Goal: Task Accomplishment & Management: Use online tool/utility

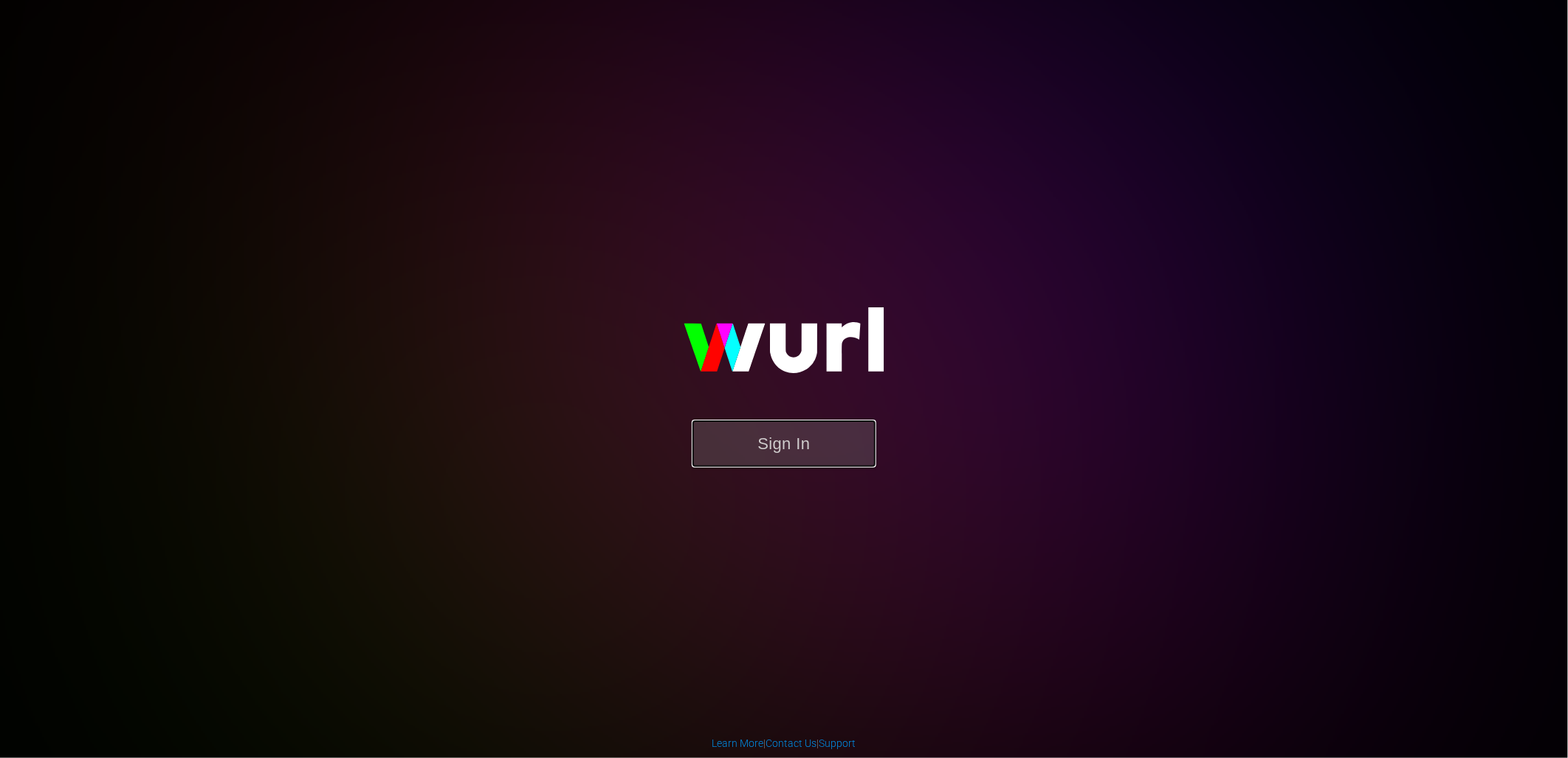
click at [839, 448] on button "Sign In" at bounding box center [784, 444] width 184 height 48
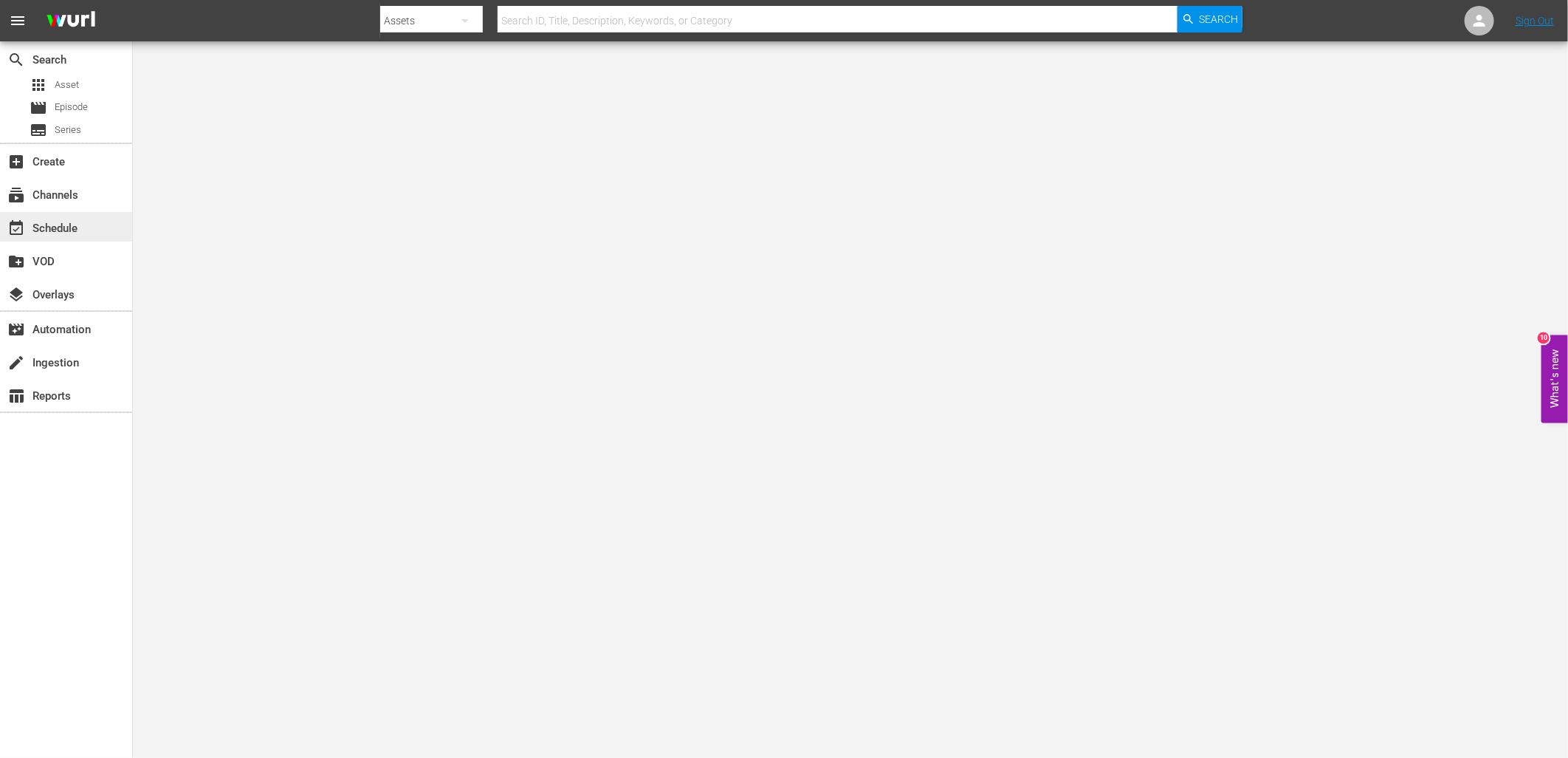
click at [63, 232] on div "event_available Schedule" at bounding box center [41, 225] width 83 height 13
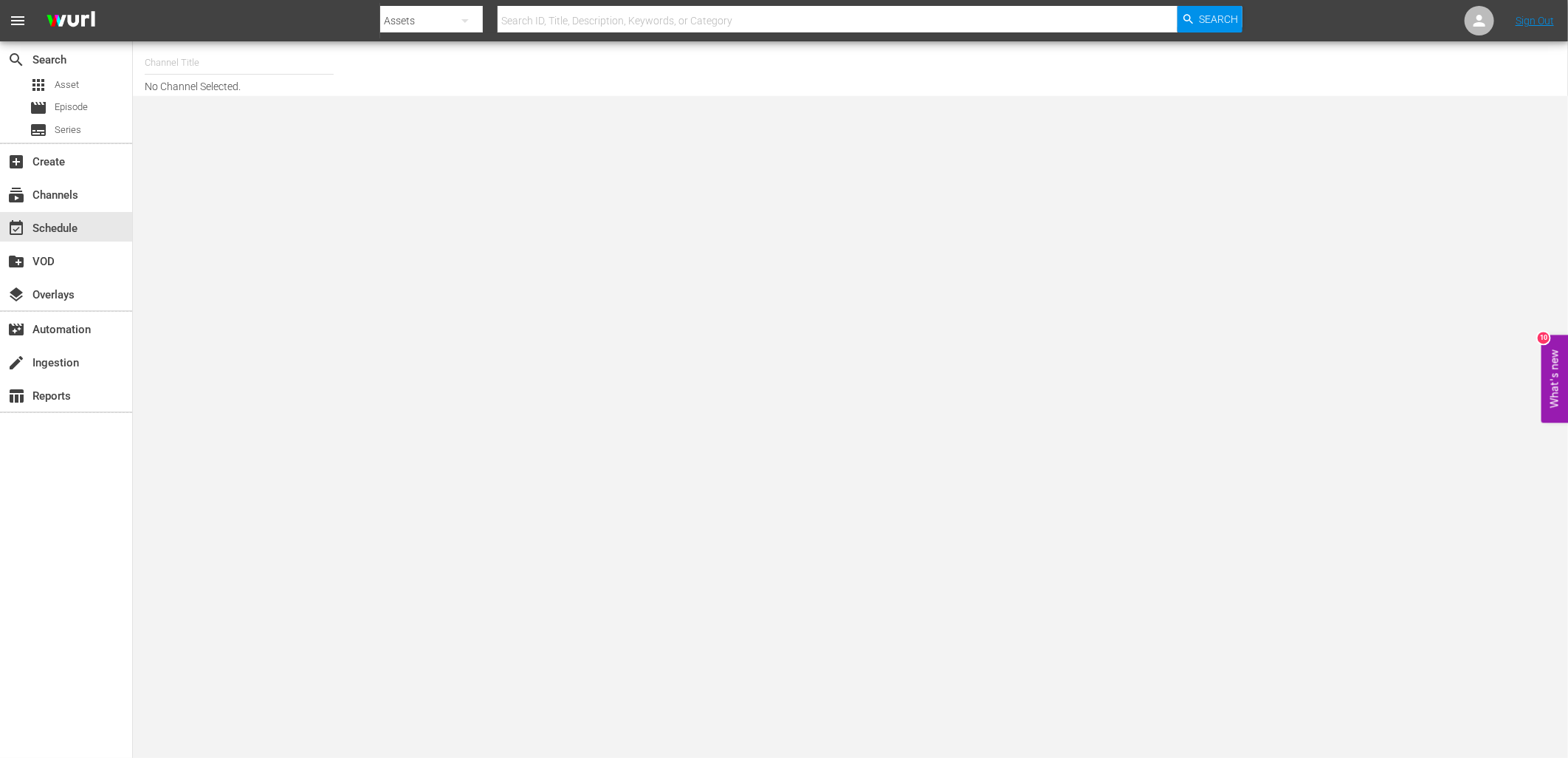
click at [181, 60] on input "text" at bounding box center [239, 63] width 189 height 36
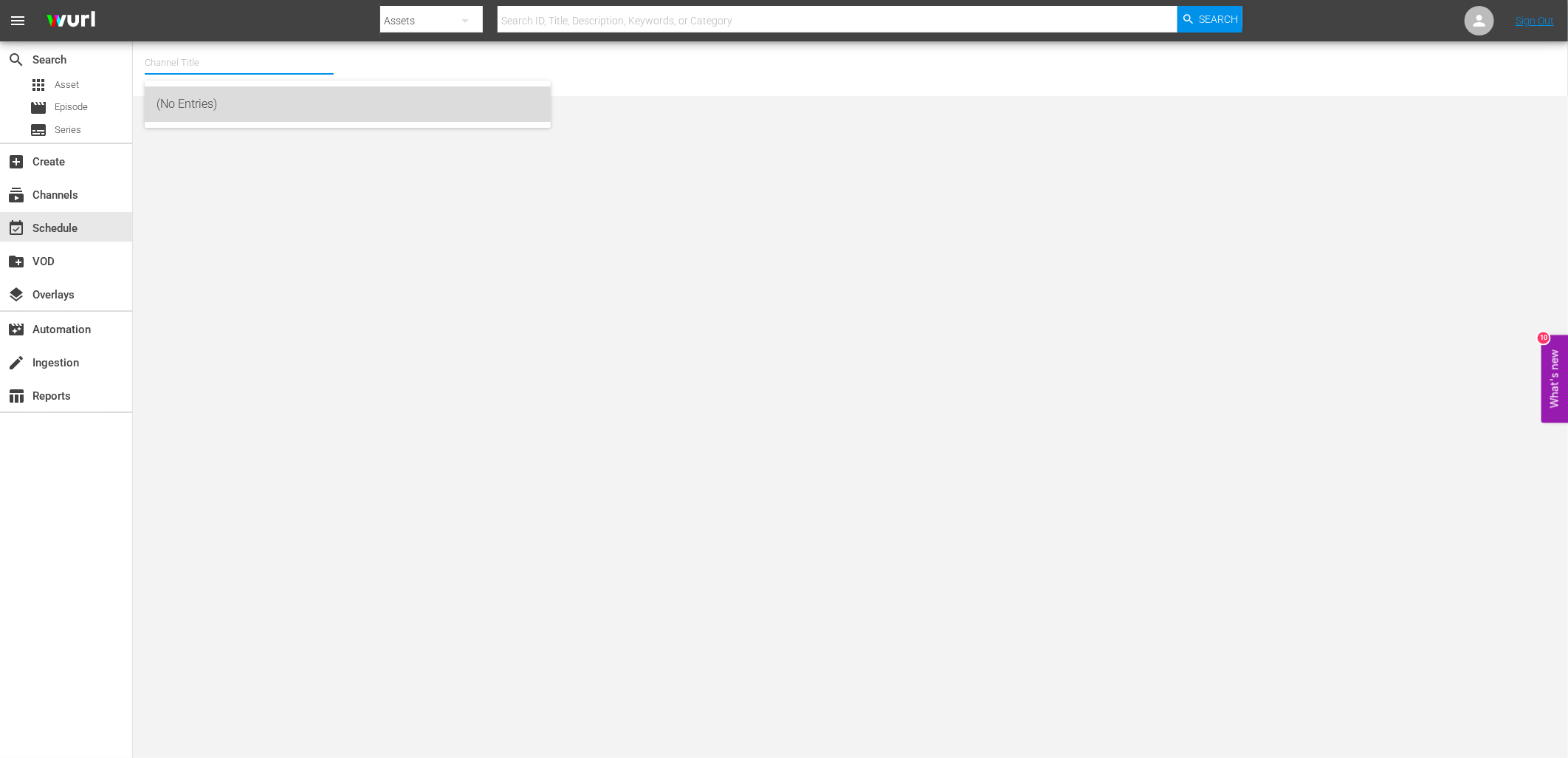
click at [200, 108] on div "(No Entries)" at bounding box center [347, 105] width 382 height 36
type input "(No Entries)"
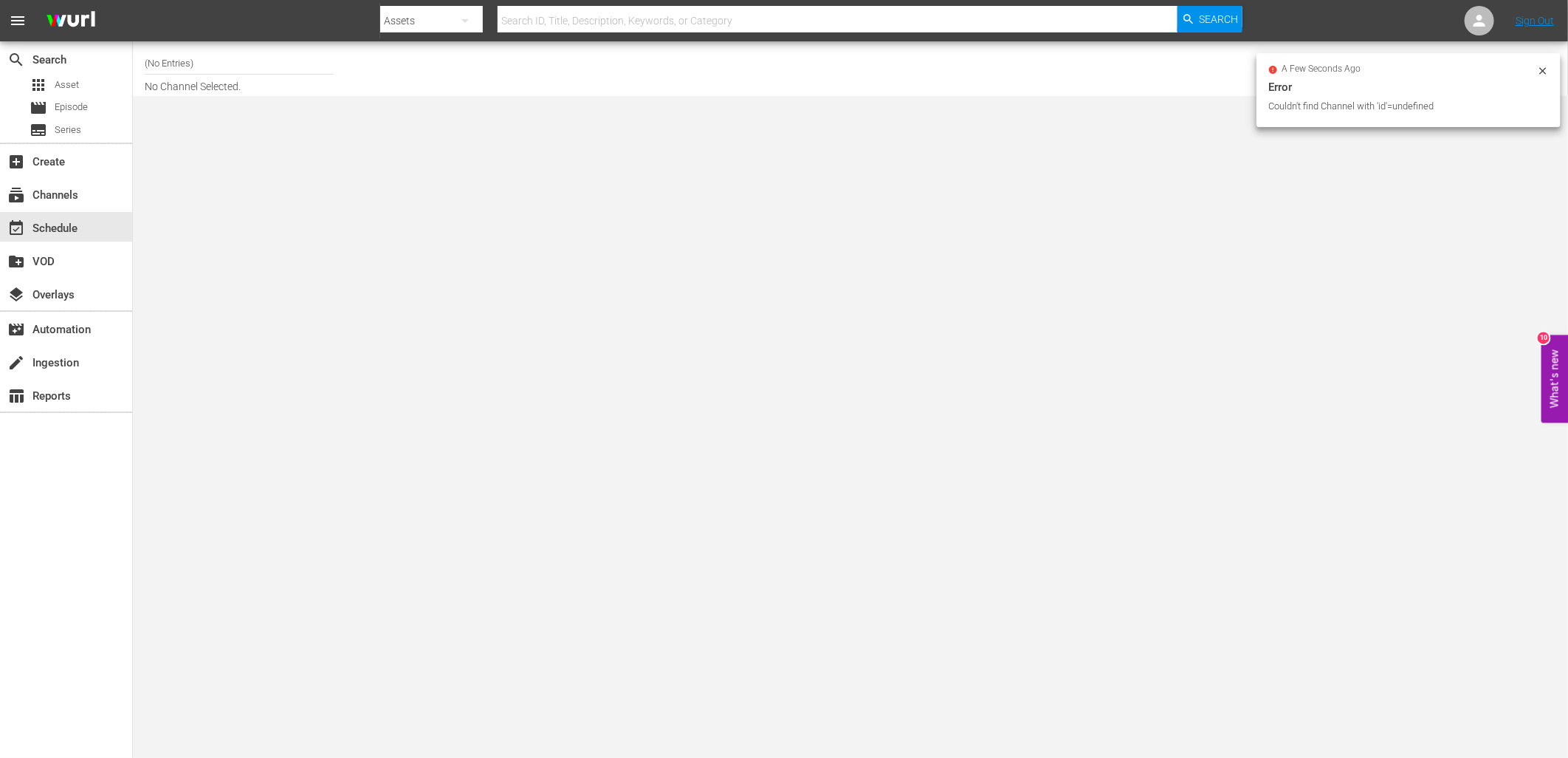
click at [192, 56] on input "(No Entries)" at bounding box center [239, 63] width 189 height 36
click at [197, 67] on input "(No Entries)" at bounding box center [239, 63] width 189 height 36
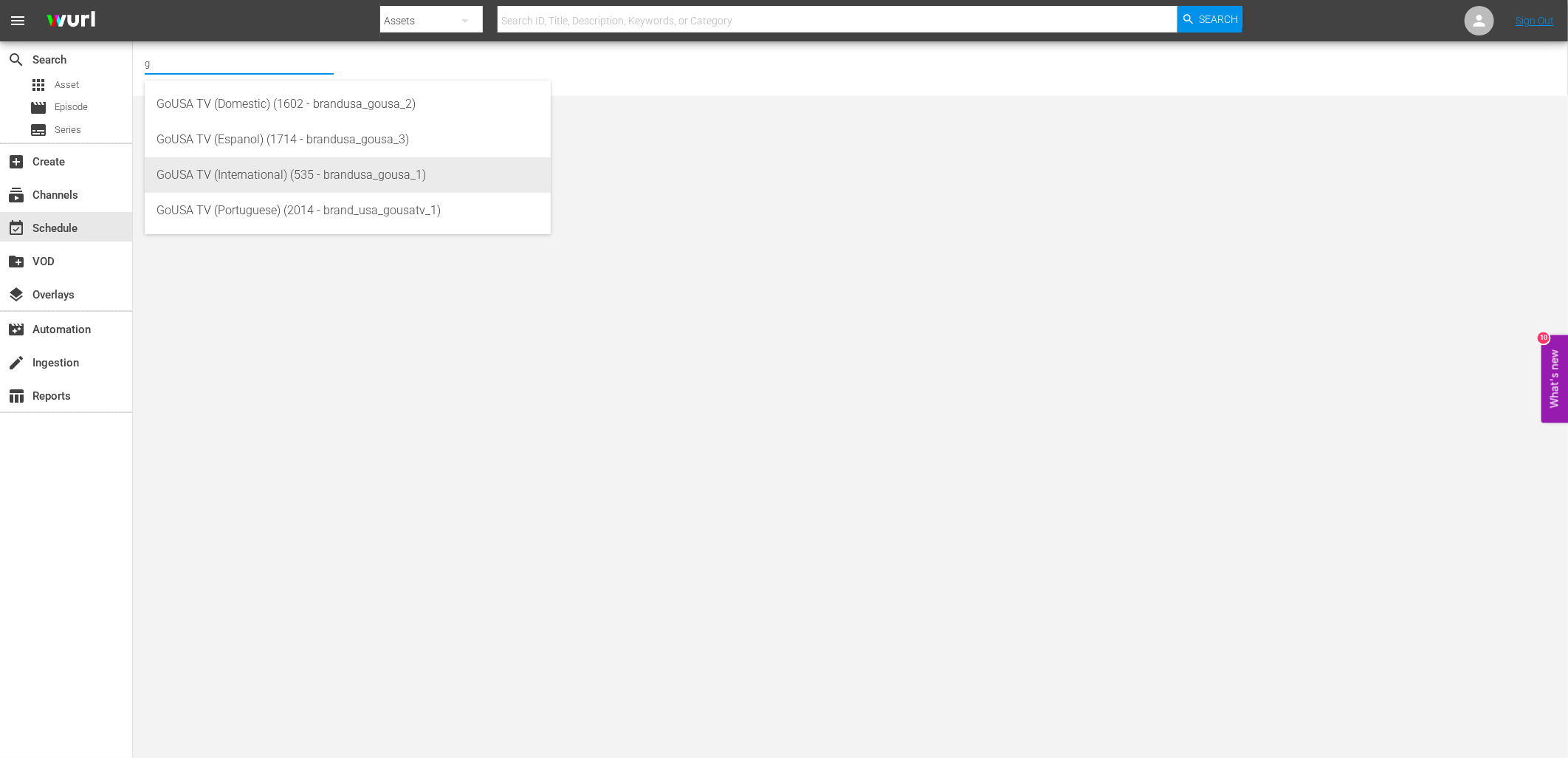
click at [239, 168] on div "GoUSA TV (International) (535 - brandusa_gousa_1)" at bounding box center [347, 175] width 382 height 36
type input "GoUSA TV (International) (535 - brandusa_gousa_1)"
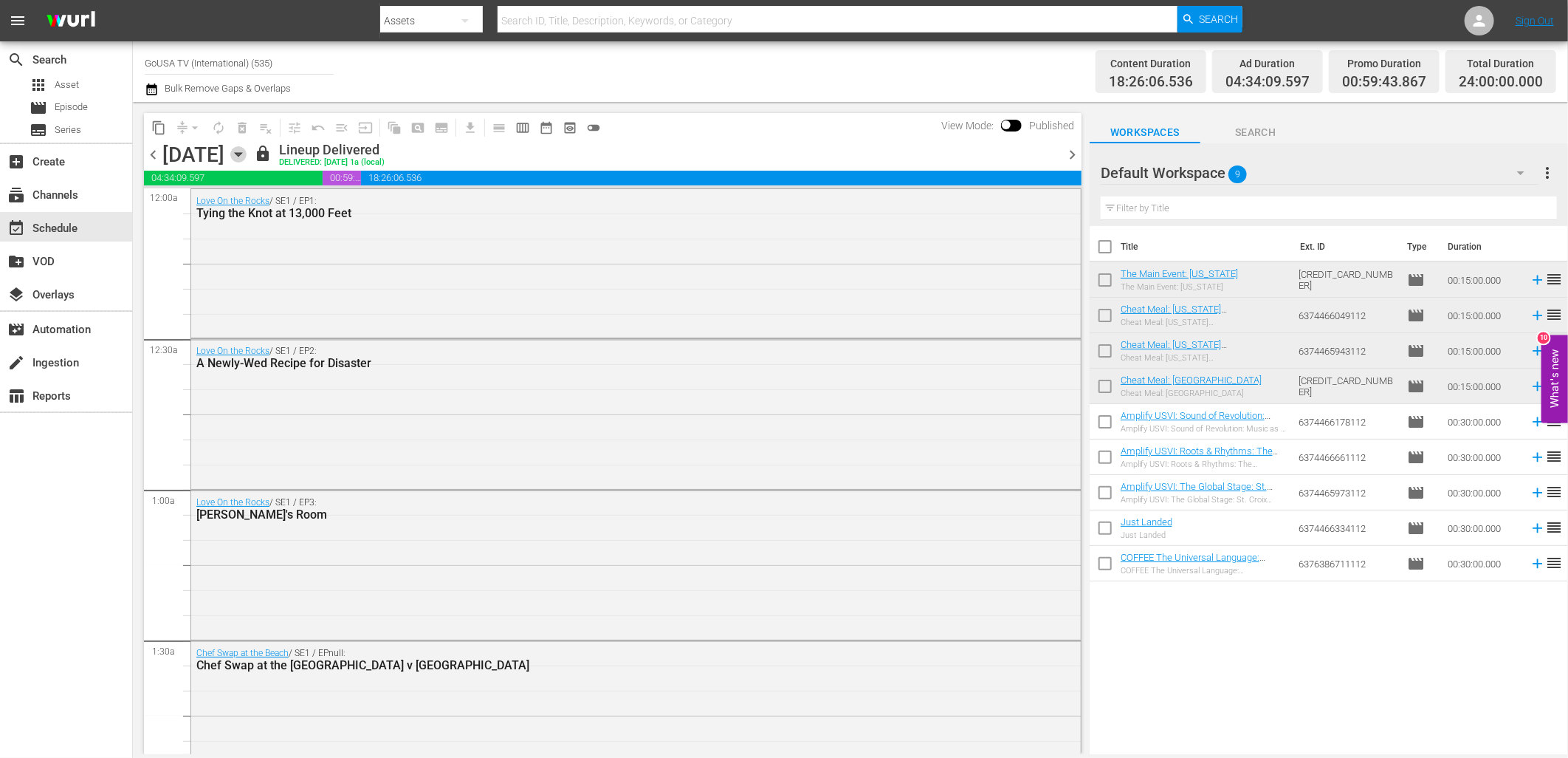
click at [241, 153] on icon "button" at bounding box center [238, 154] width 7 height 4
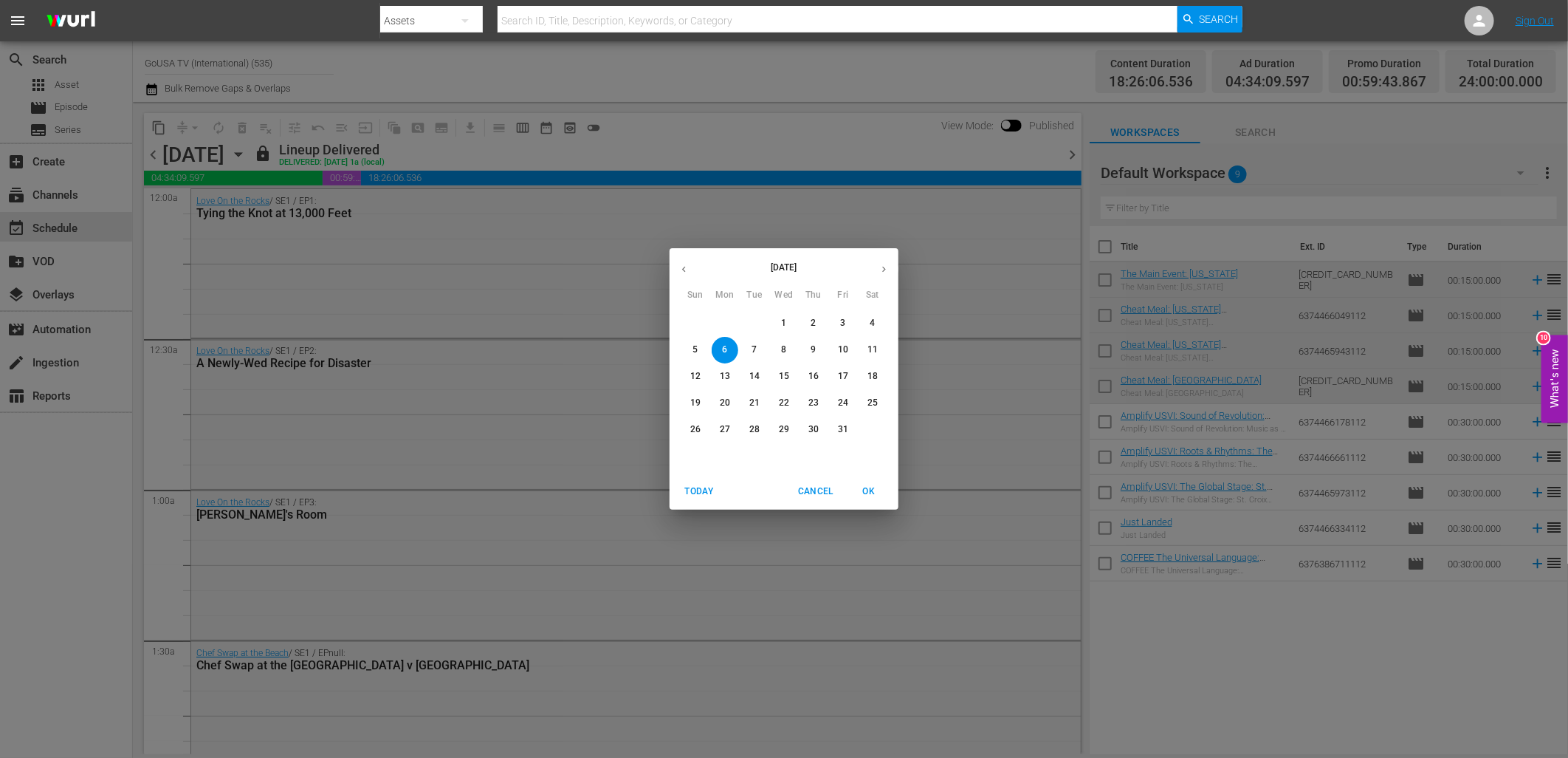
click at [626, 148] on div "[DATE] Sun Mon Tue Wed Thu Fri Sat 28 29 30 1 2 3 4 5 6 7 8 9 10 11 12 13 14 15…" at bounding box center [784, 379] width 1568 height 758
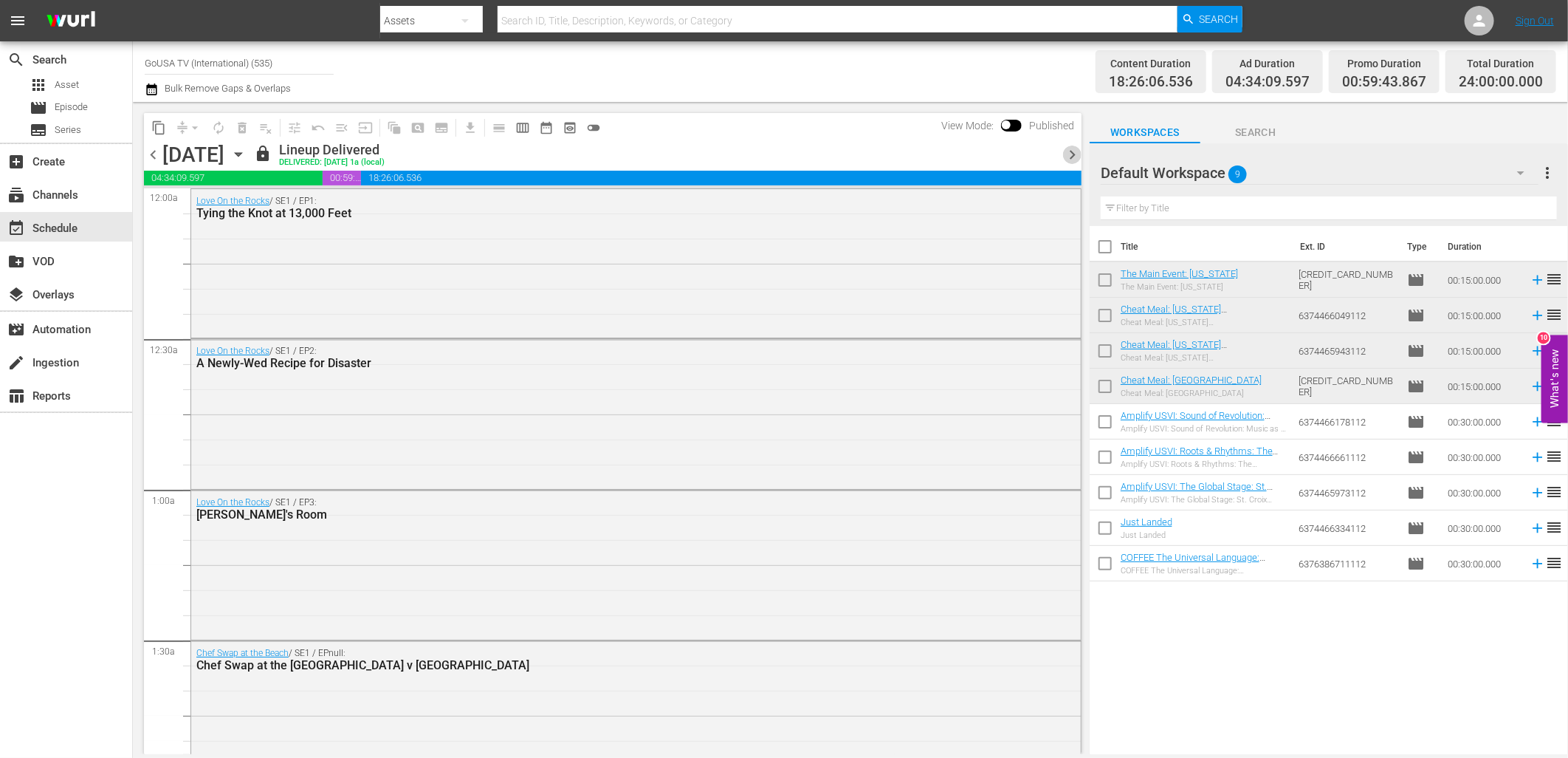
click at [1071, 153] on span "chevron_right" at bounding box center [1072, 155] width 19 height 19
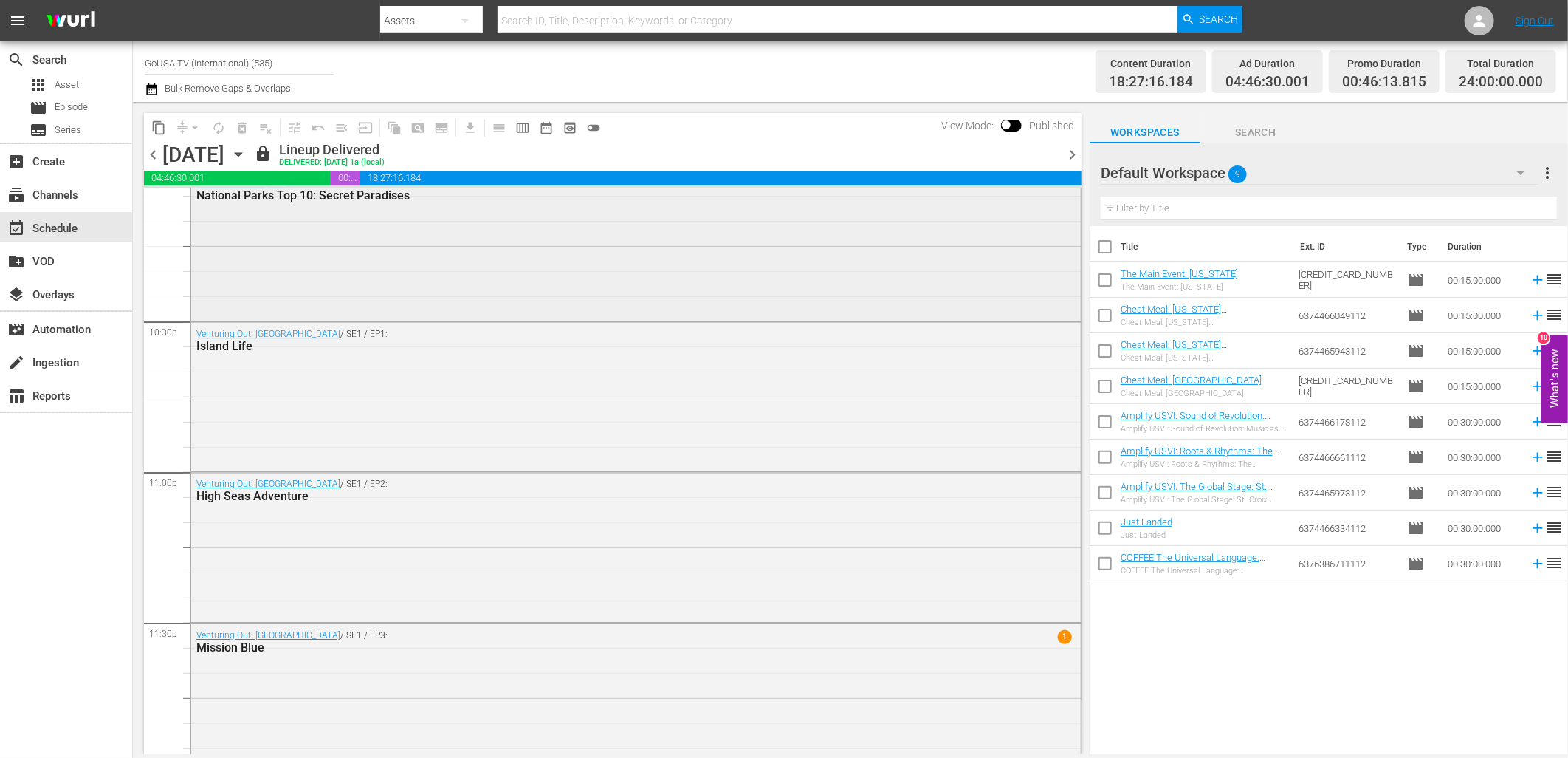
scroll to position [6665, 0]
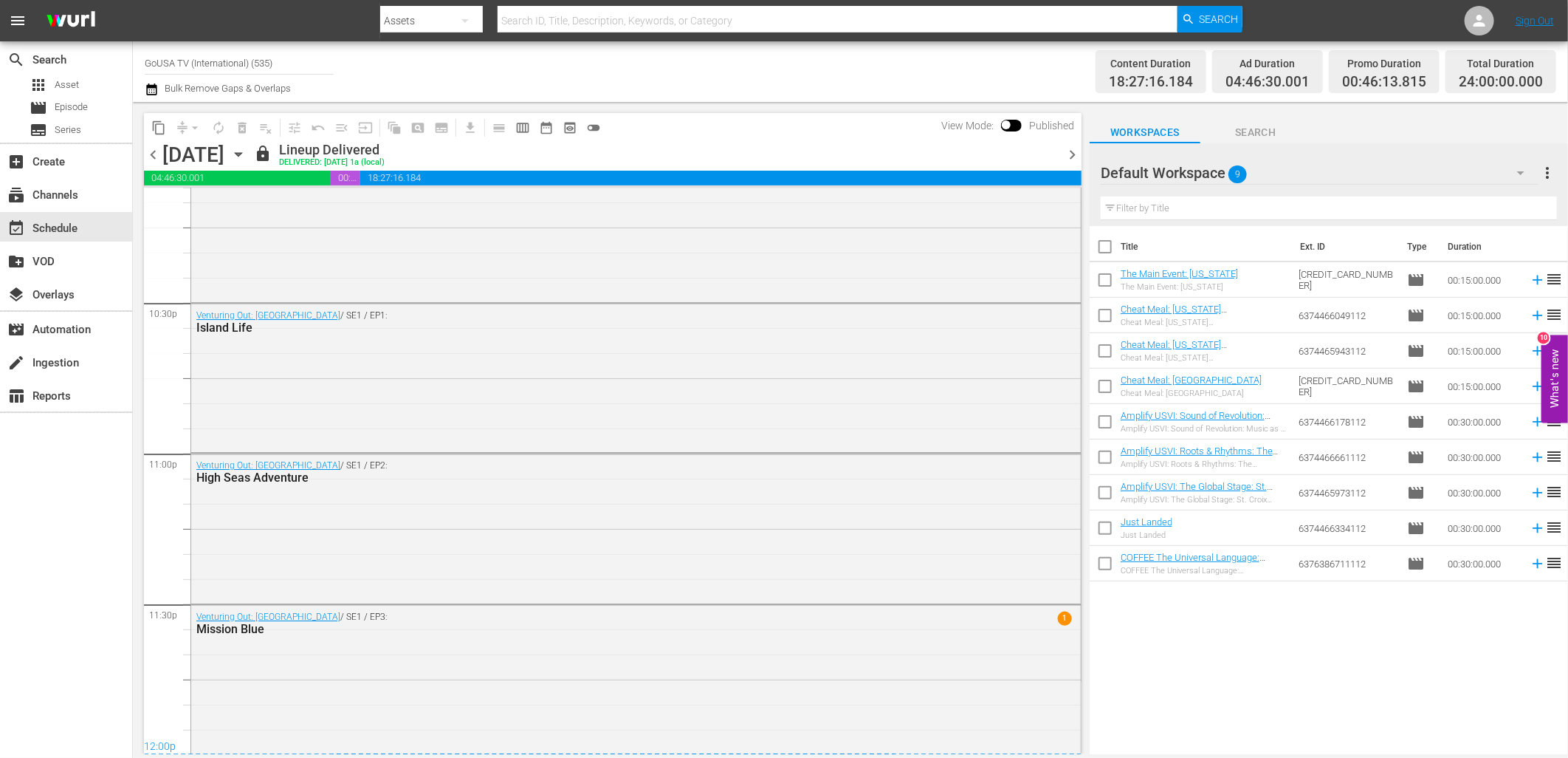
click at [1076, 159] on span "chevron_right" at bounding box center [1072, 155] width 19 height 19
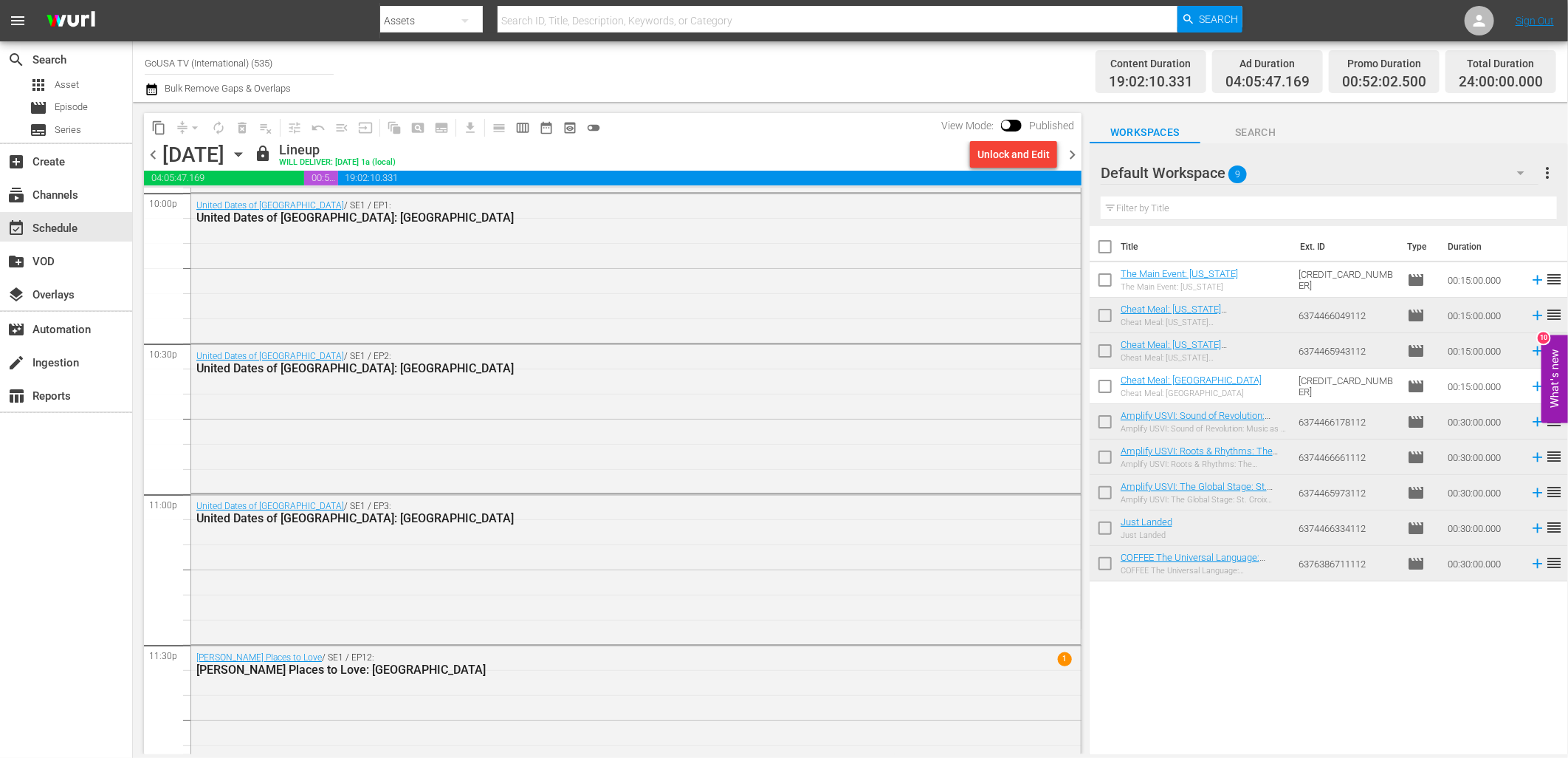
scroll to position [6665, 0]
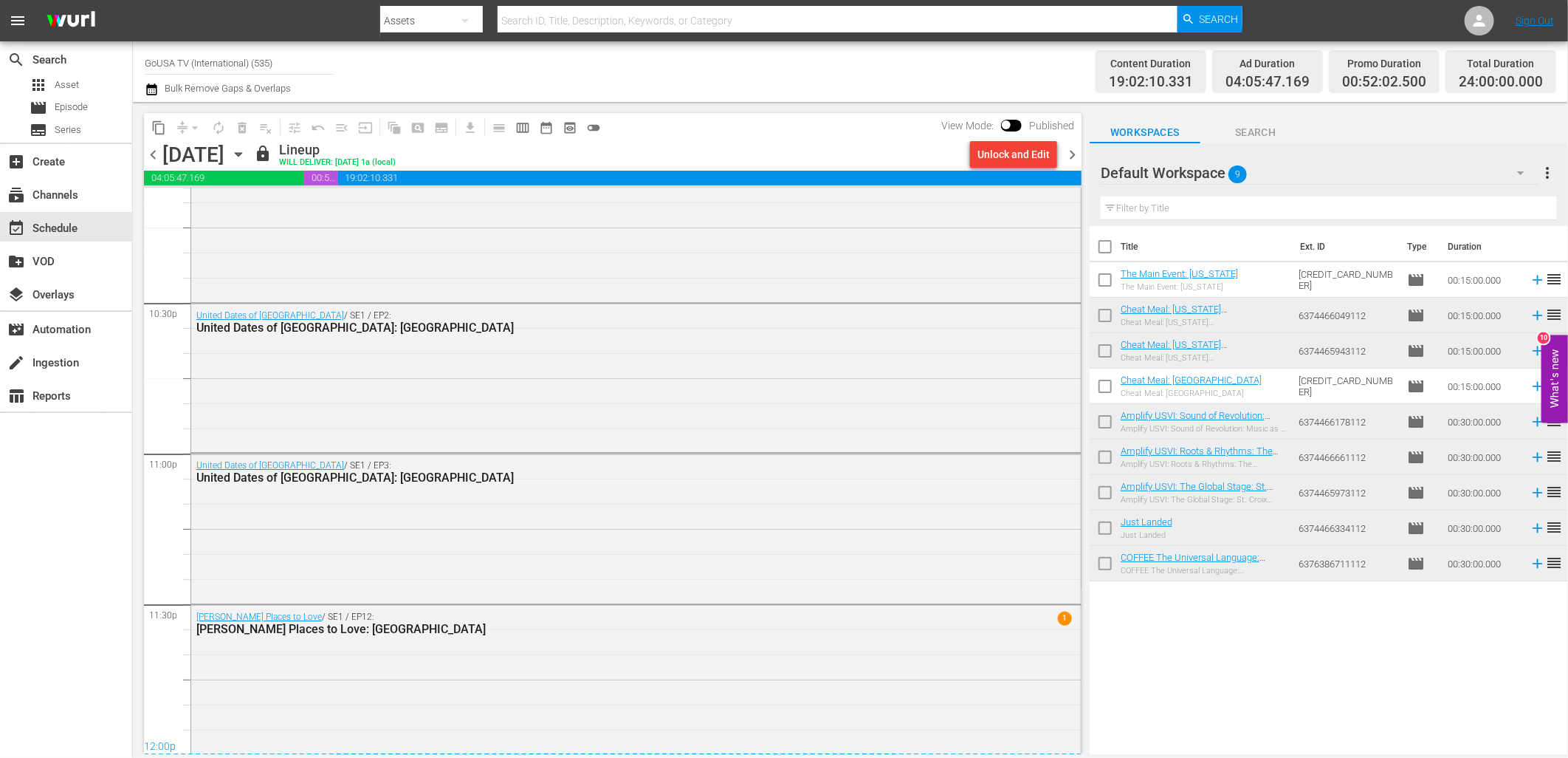
click at [1073, 149] on span "chevron_right" at bounding box center [1072, 155] width 19 height 19
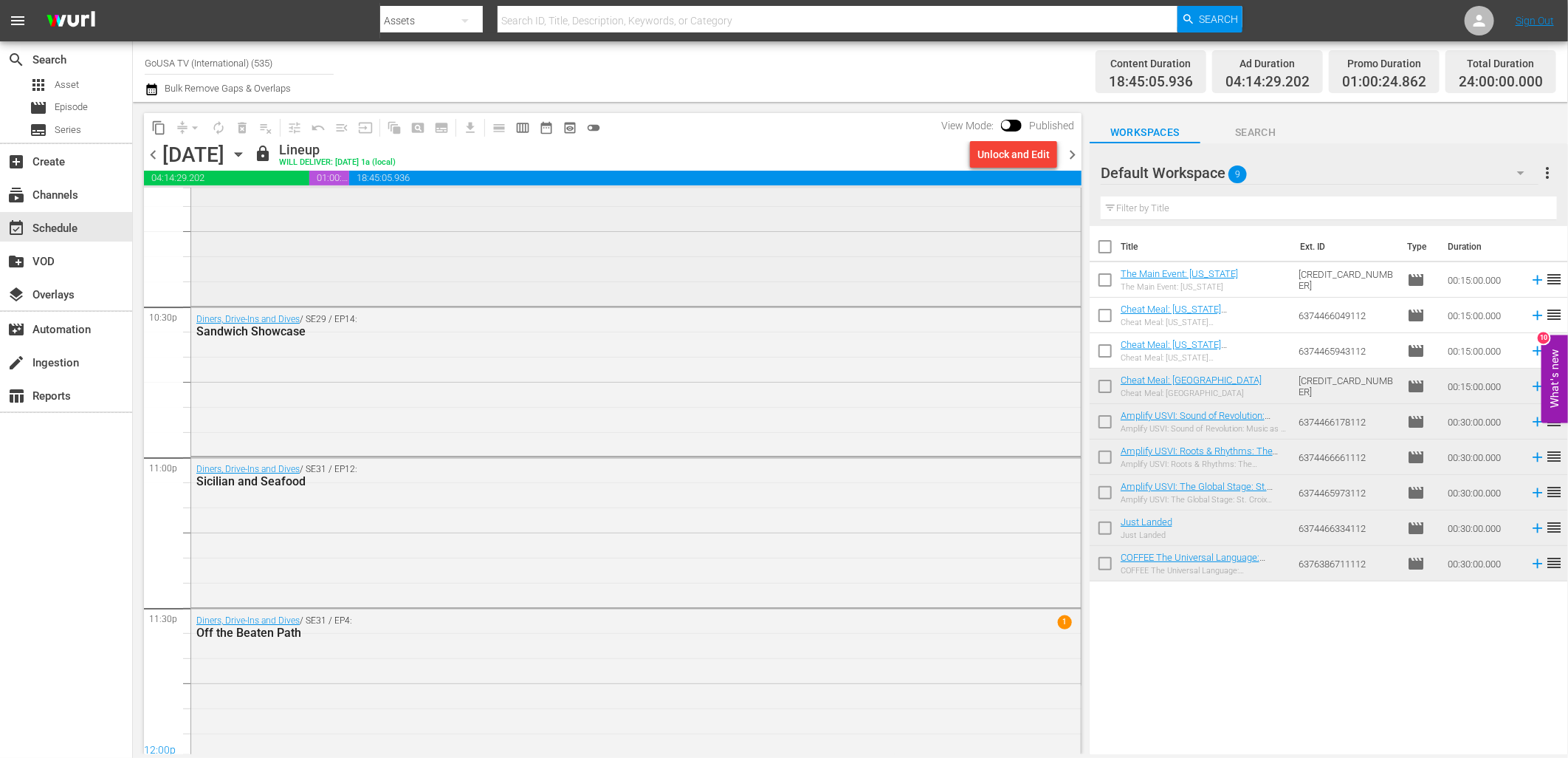
scroll to position [6665, 0]
click at [1074, 148] on span "chevron_right" at bounding box center [1072, 155] width 19 height 19
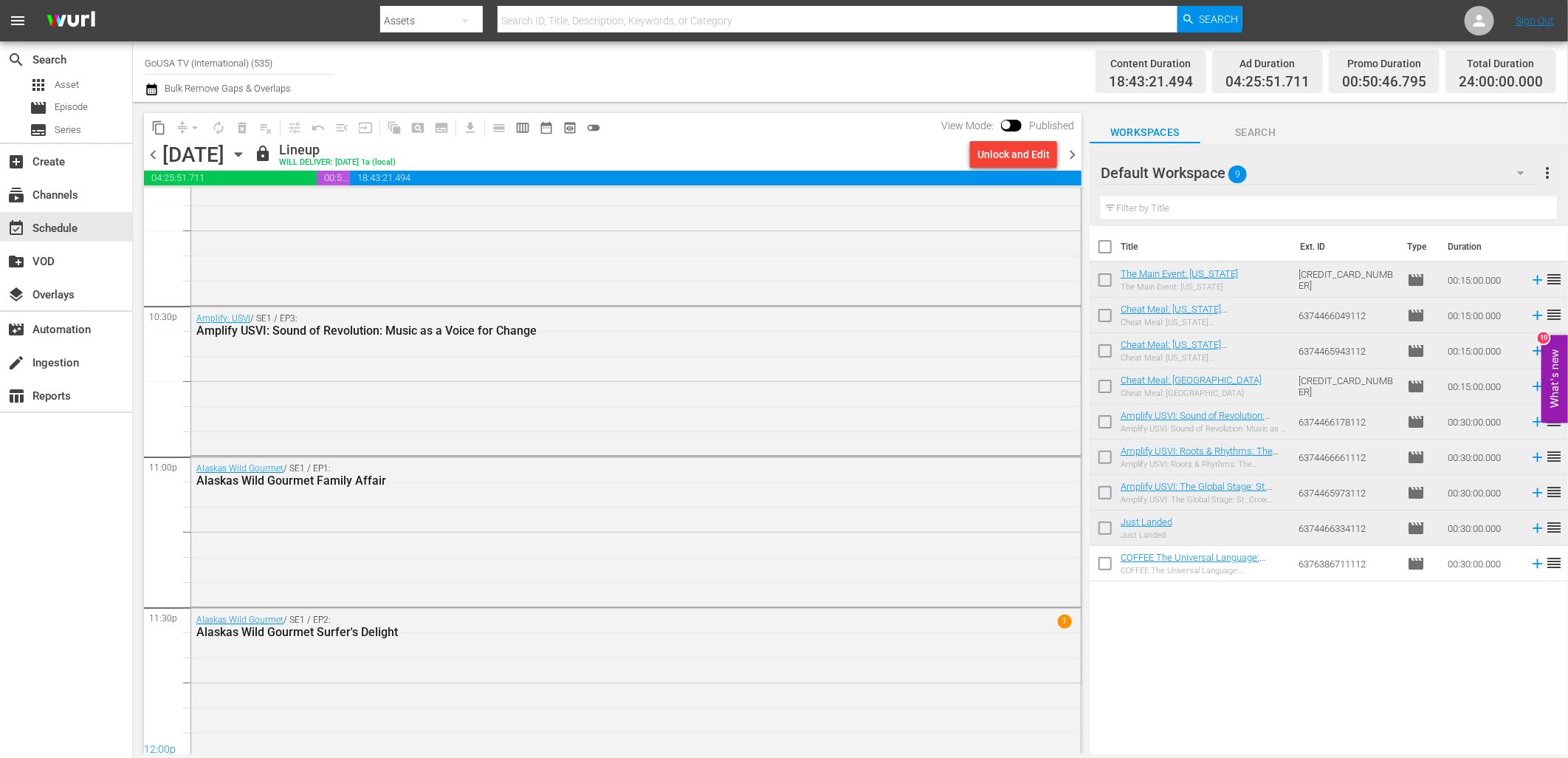
scroll to position [6665, 0]
click at [1072, 153] on span "chevron_right" at bounding box center [1072, 155] width 19 height 19
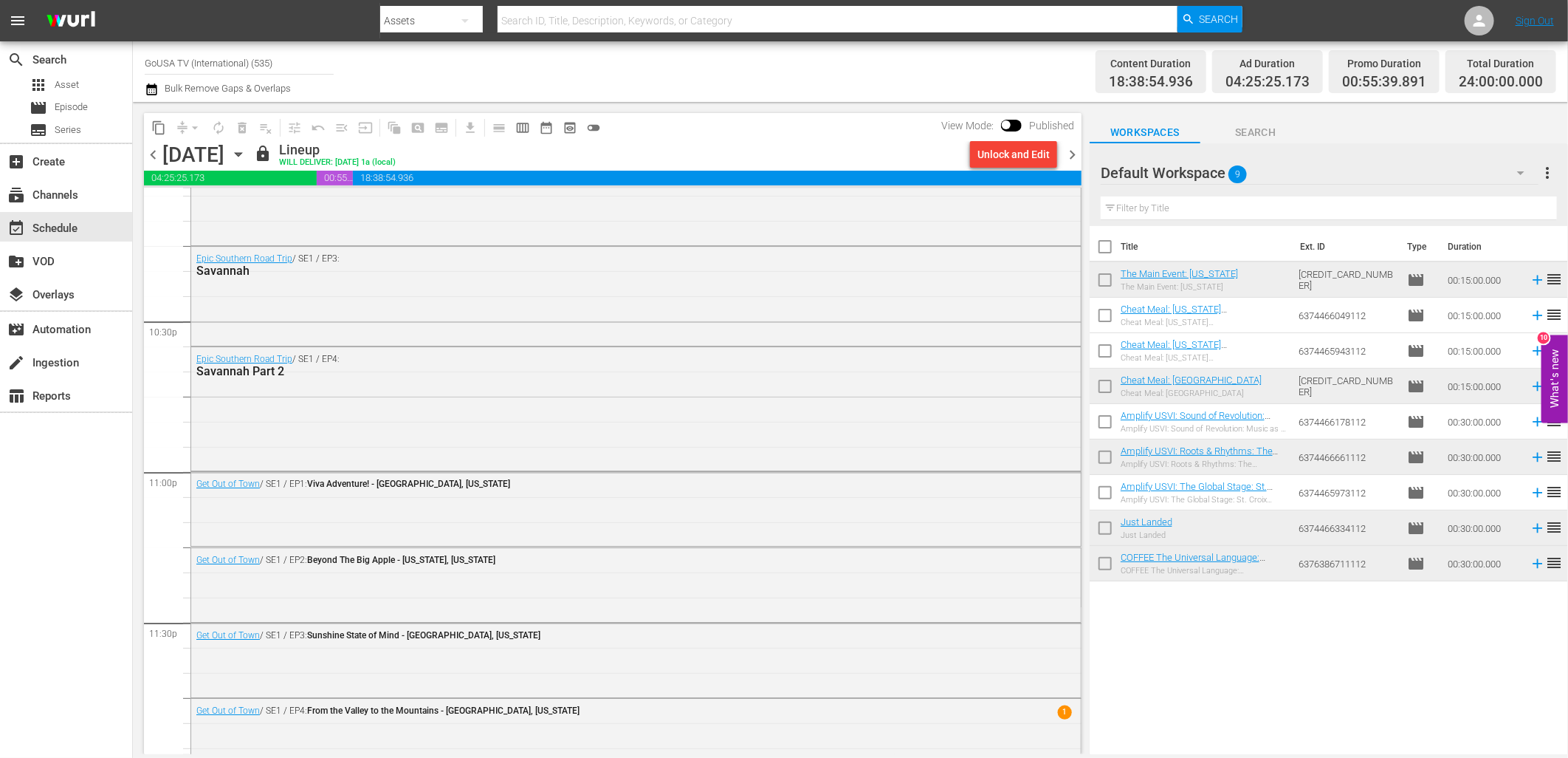
scroll to position [6665, 0]
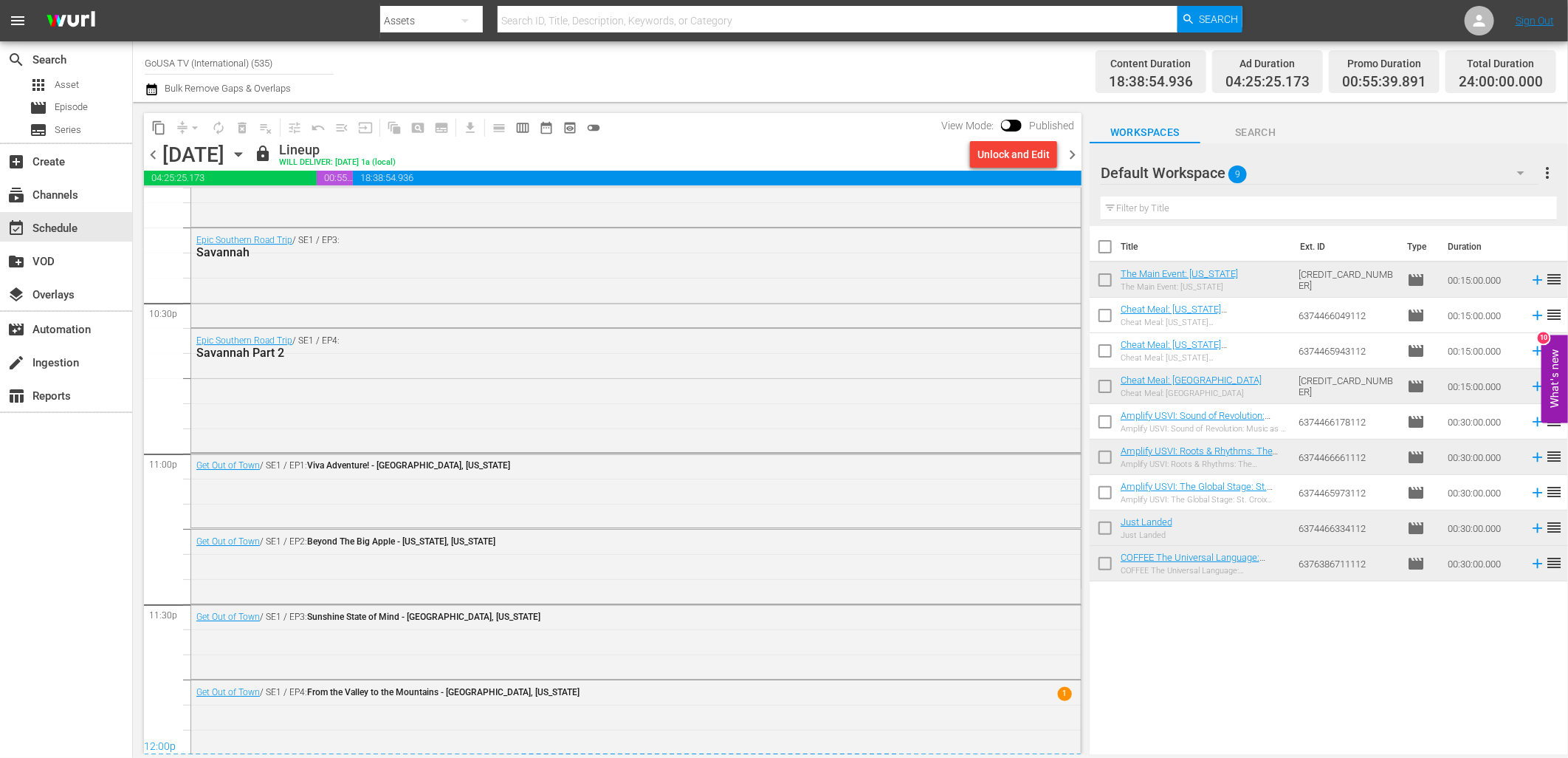
click at [1071, 153] on span "chevron_right" at bounding box center [1072, 155] width 19 height 19
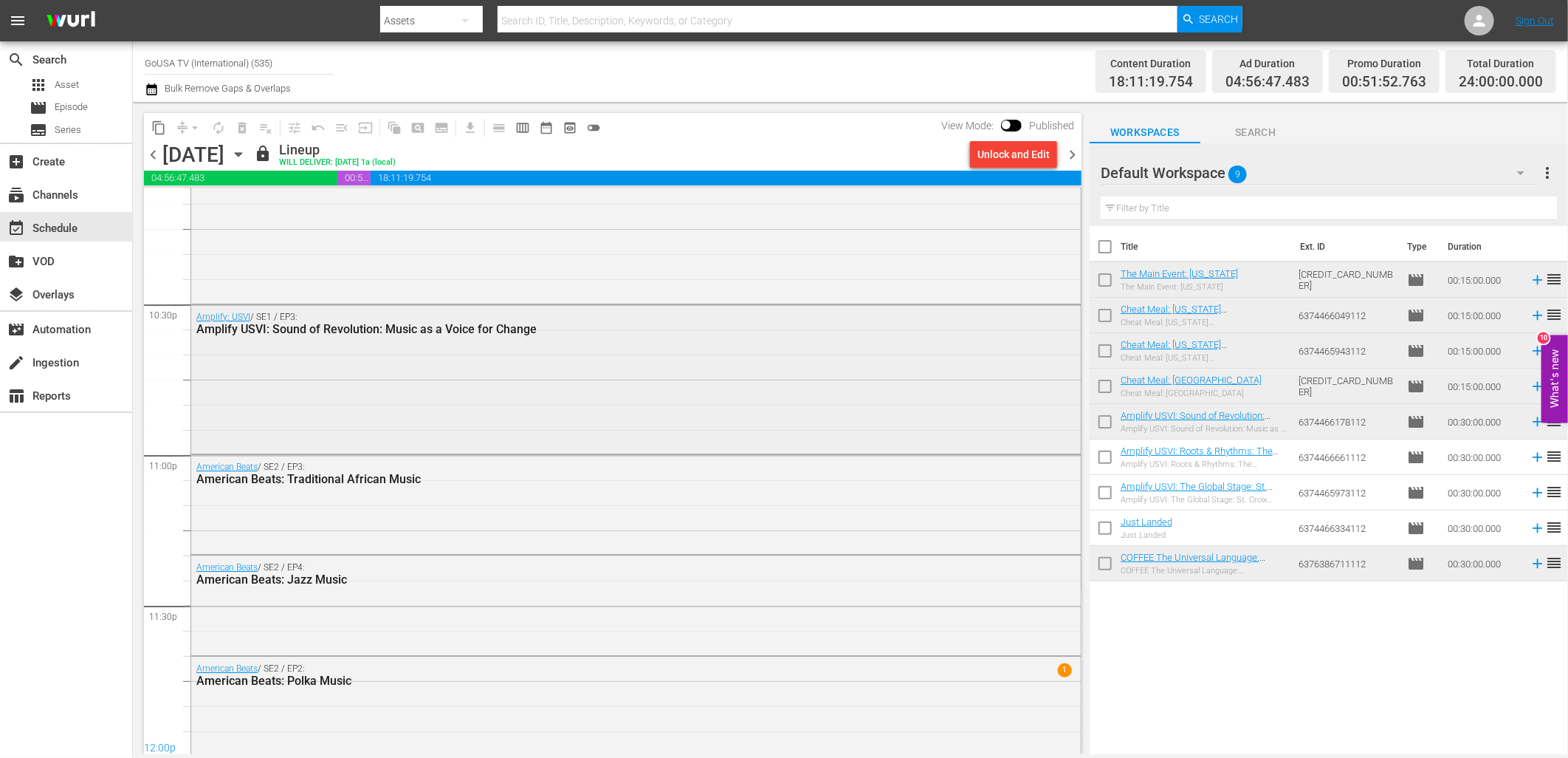
scroll to position [6665, 0]
